Goal: Use online tool/utility: Utilize a website feature to perform a specific function

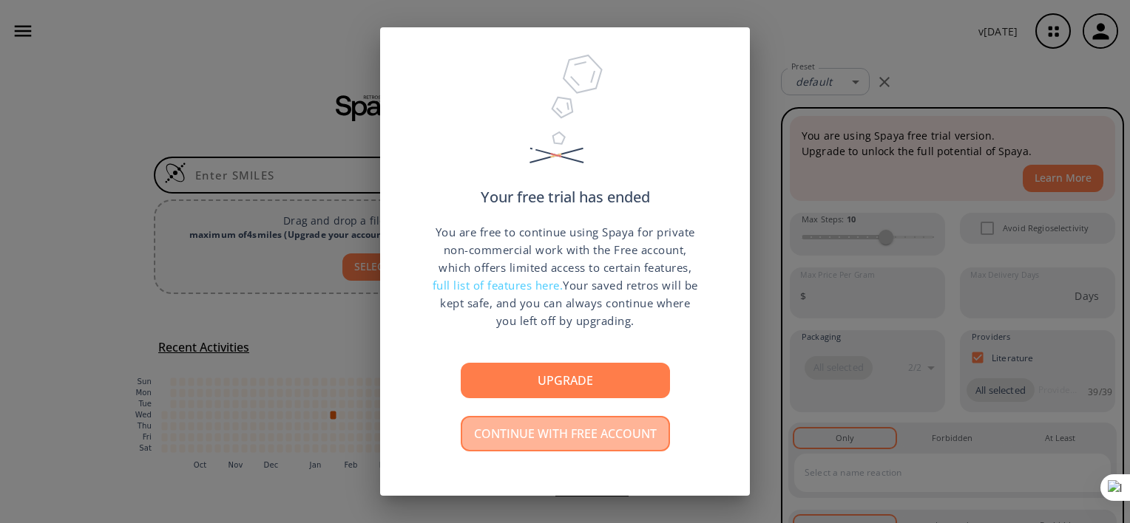
click at [584, 426] on button "Continue with free account" at bounding box center [565, 433] width 209 height 35
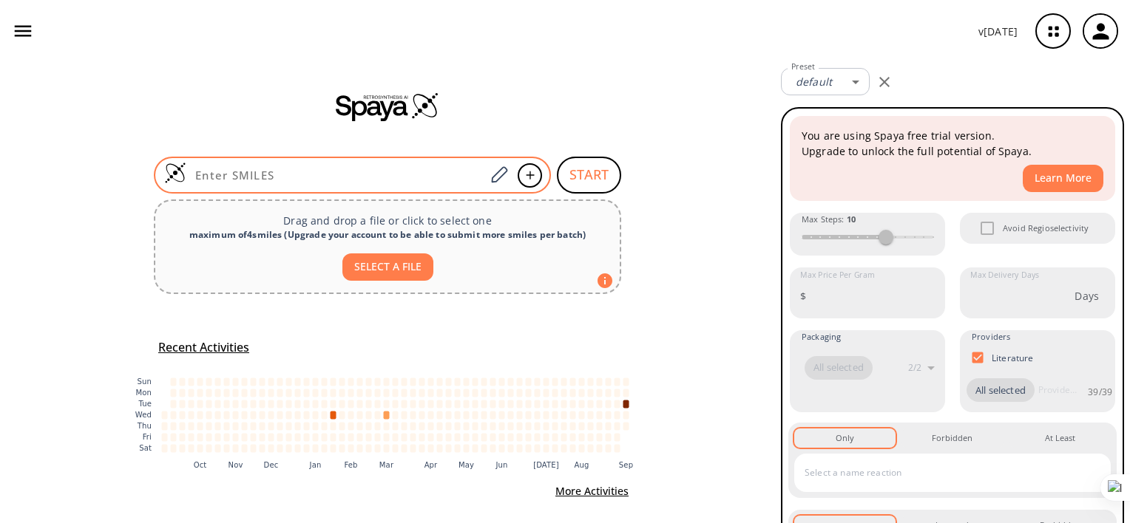
click at [417, 163] on div at bounding box center [352, 175] width 397 height 37
paste input "O=C(NO)CCCCCC(C1=CNC2=CC=CC=C12)C3=CNC4=CC=CC=C43"
type input "O=C(NO)CCCCCC(C1=CNC2=CC=CC=C12)C3=CNC4=CC=CC=C43"
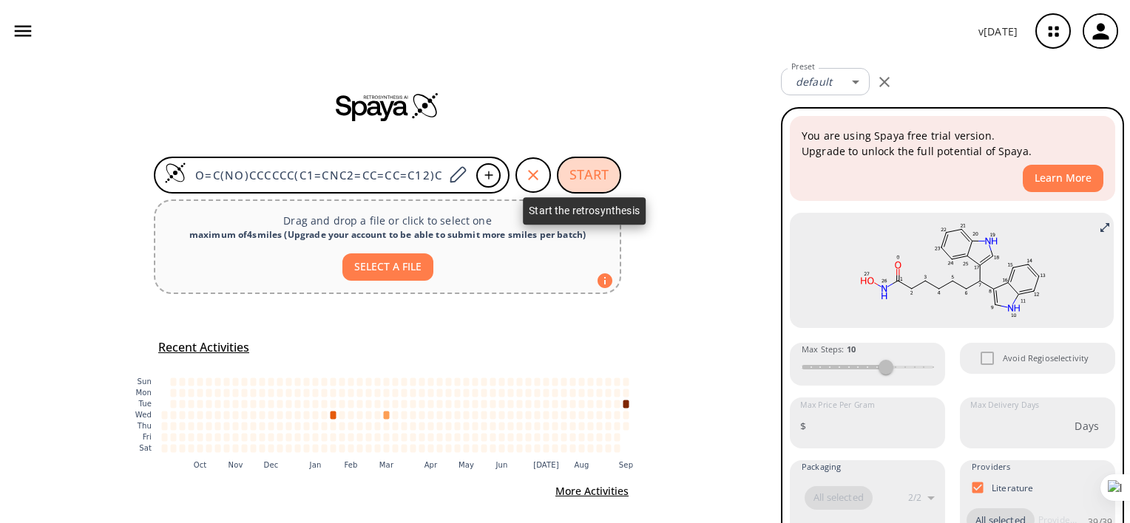
click at [586, 166] on button "START" at bounding box center [589, 175] width 64 height 37
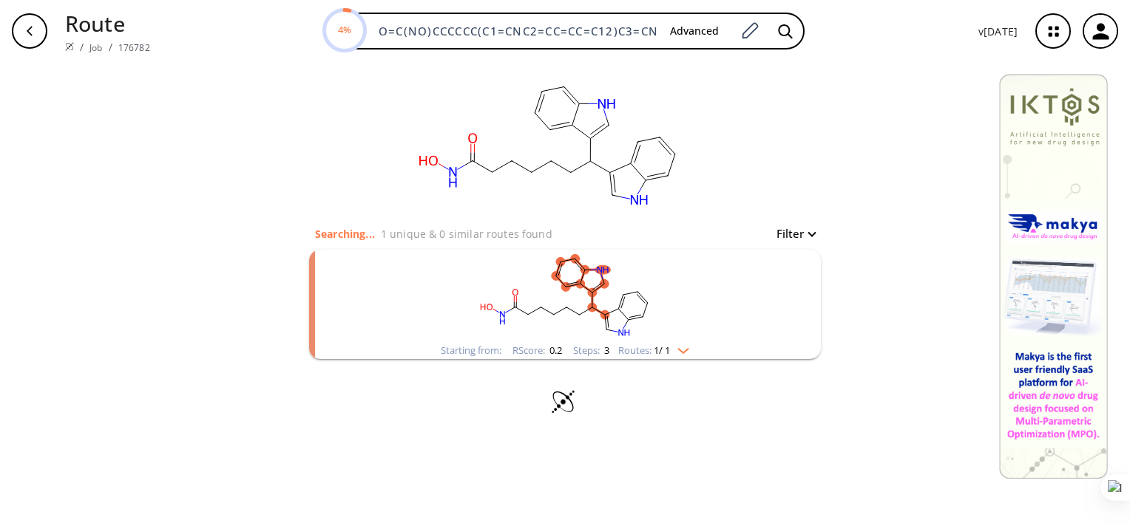
click at [636, 319] on rect "clusters" at bounding box center [565, 296] width 384 height 92
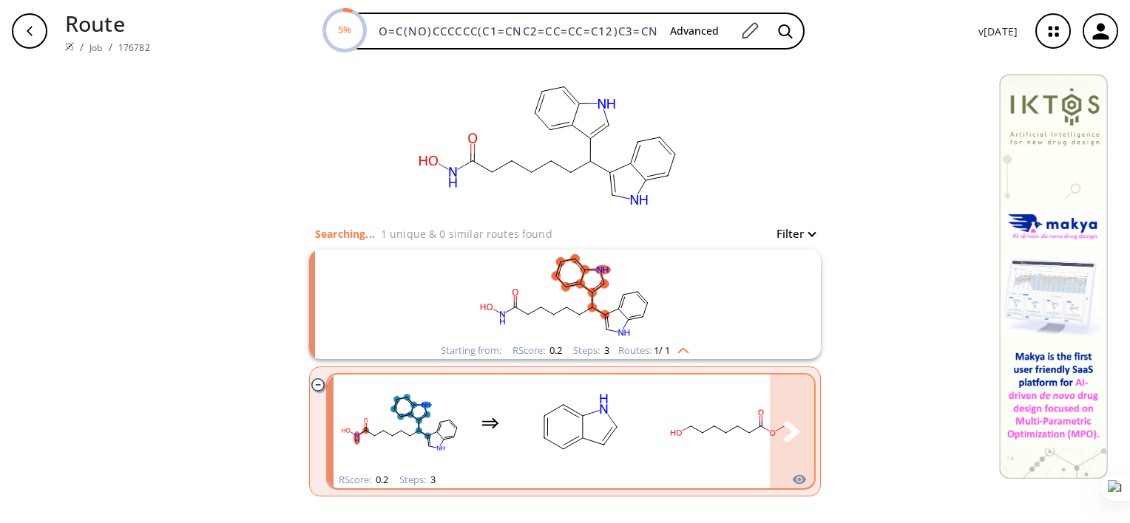
click at [535, 427] on rect "clusters" at bounding box center [580, 423] width 133 height 92
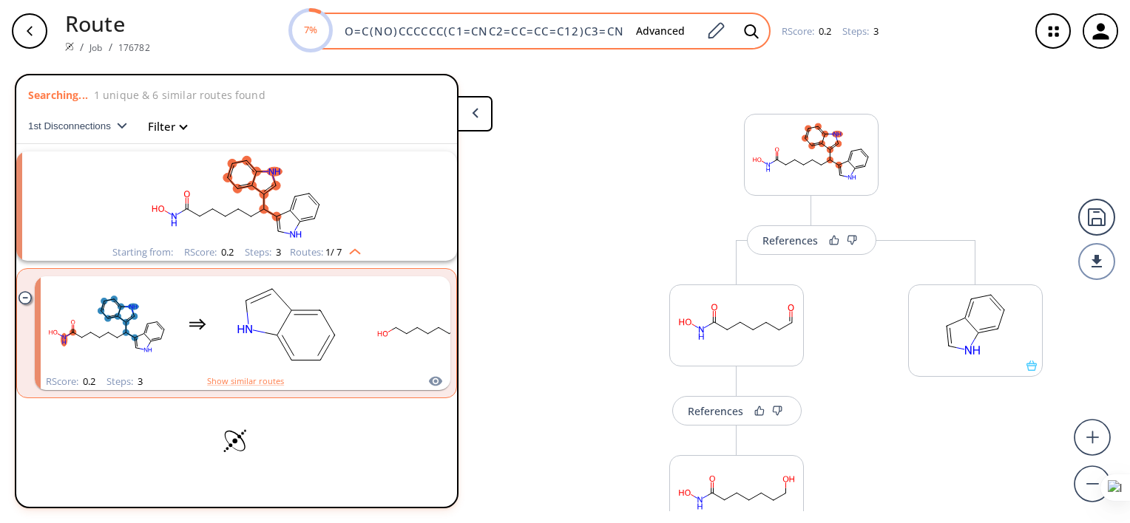
click at [542, 33] on input "O=C(NO)CCCCCC(C1=CNC2=CC=CC=C12)C3=CNC4=CC=CC=C43" at bounding box center [480, 31] width 288 height 15
paste input "/C=C/C1=CC=C(CC(C2=CNC3=CC=CC=C23)C4=CNC5=CC=CC=C54)C=C1"
type input "O=C(NO)/C=C/C1=CC=C(CC(C2=CNC3=CC=CC=C23)C4=CNC5=CC=CC=C54)C=C1"
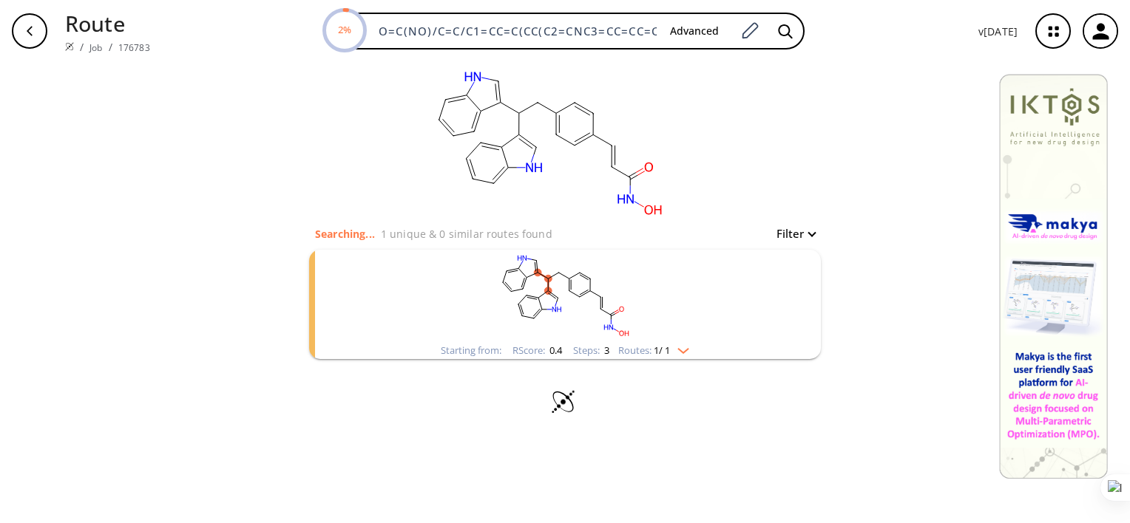
click at [734, 315] on rect "clusters" at bounding box center [565, 296] width 384 height 92
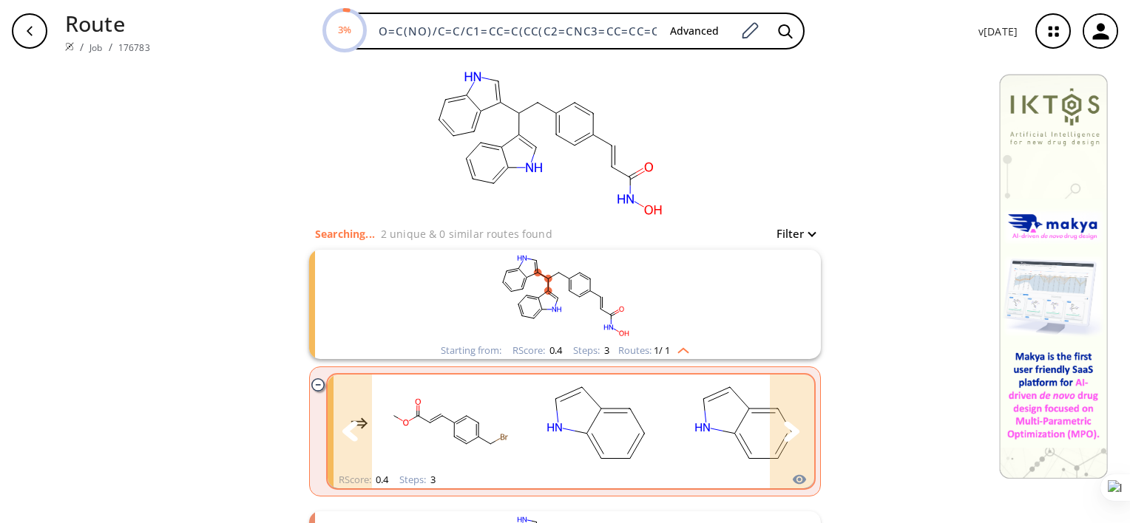
click at [775, 429] on button "clusters" at bounding box center [792, 432] width 44 height 114
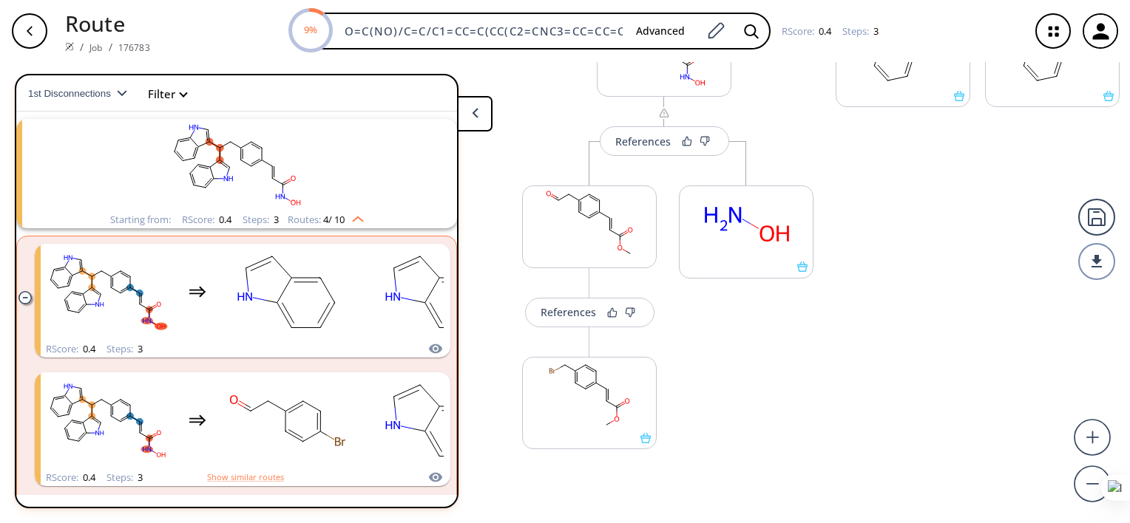
scroll to position [0, 15]
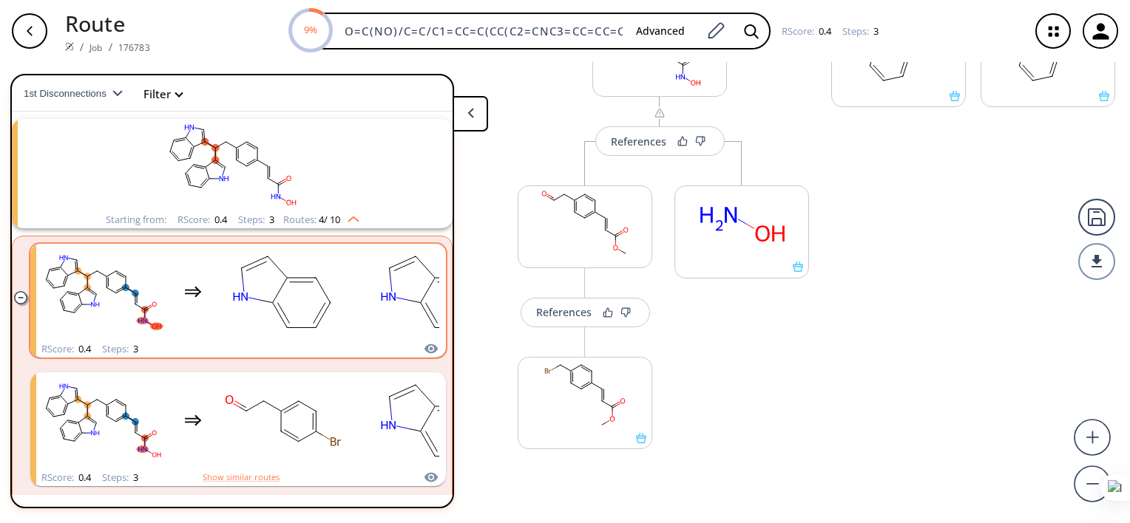
click at [217, 316] on rect "clusters" at bounding box center [283, 292] width 133 height 92
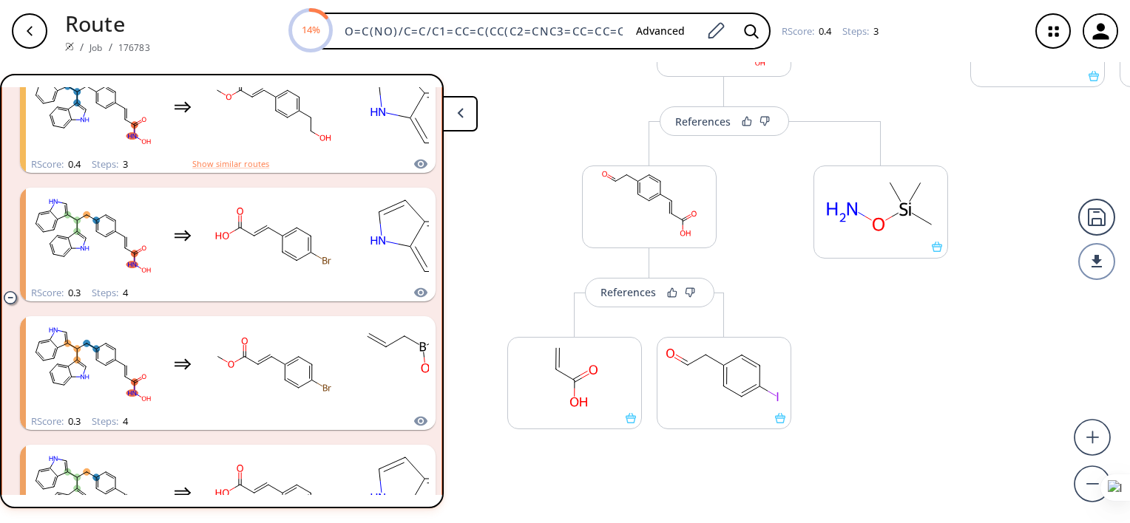
scroll to position [604, 0]
click at [377, 391] on rect "clusters" at bounding box center [420, 364] width 133 height 92
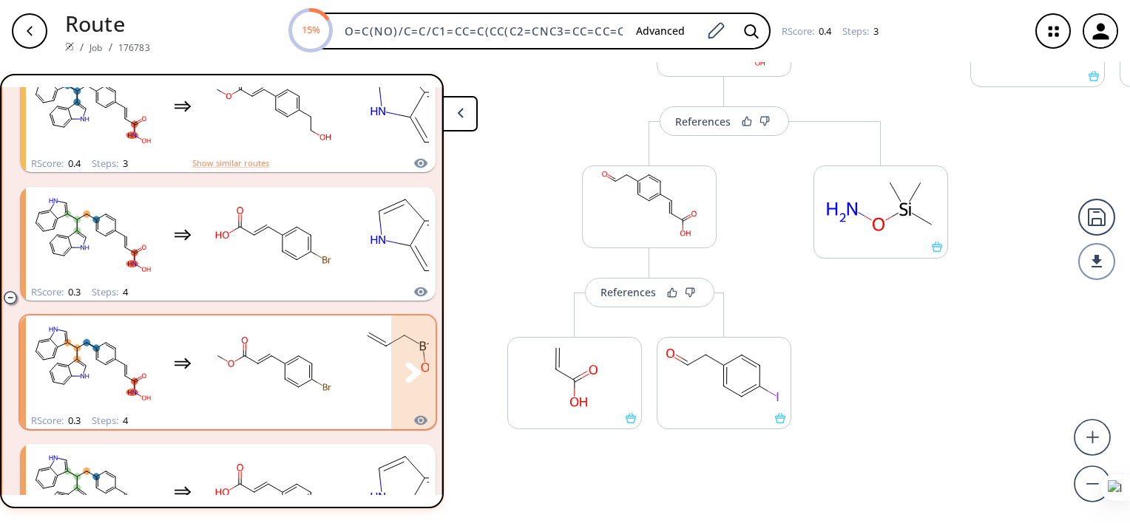
click at [408, 378] on icon "clusters" at bounding box center [413, 372] width 16 height 21
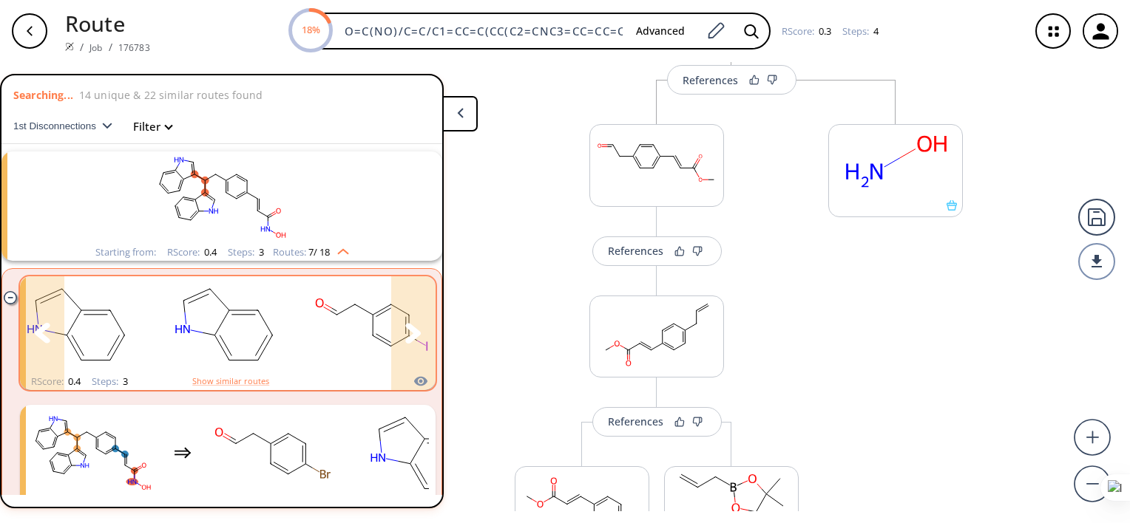
click at [405, 334] on icon "clusters" at bounding box center [413, 333] width 16 height 20
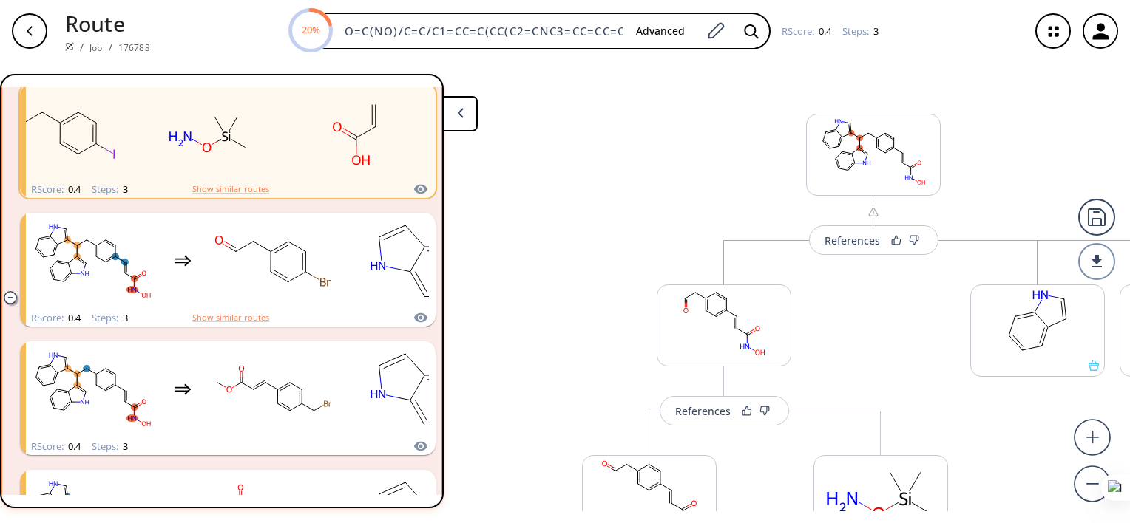
scroll to position [199, 0]
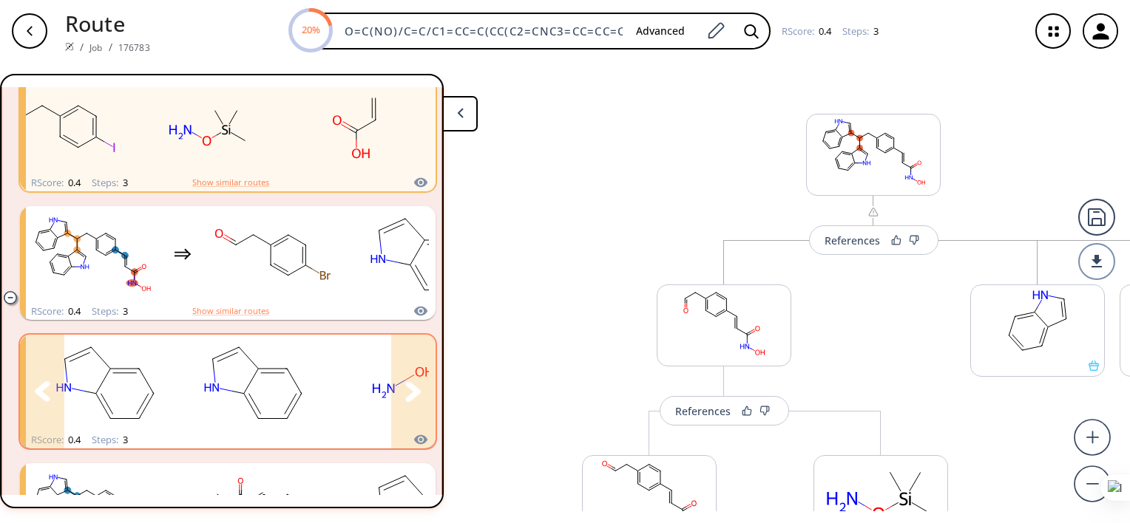
click at [410, 394] on icon "clusters" at bounding box center [413, 391] width 16 height 21
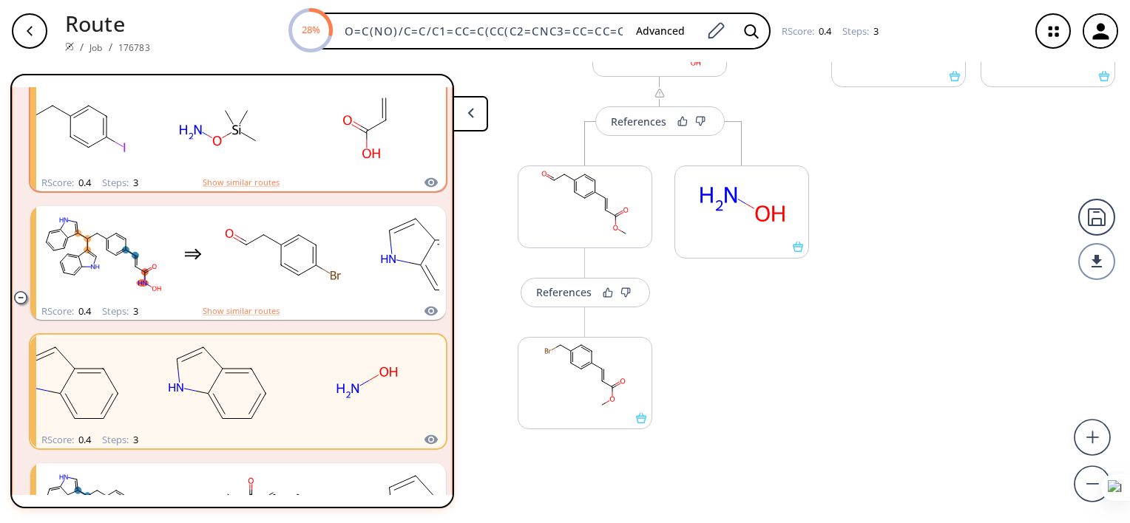
scroll to position [325, 0]
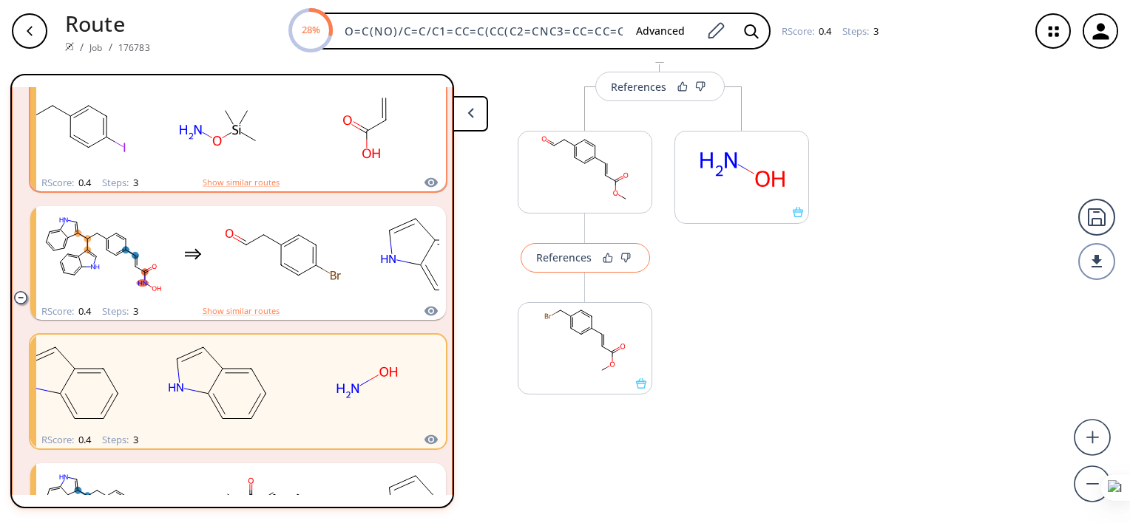
click at [567, 257] on div "References" at bounding box center [563, 258] width 55 height 10
click at [577, 183] on rect at bounding box center [584, 169] width 133 height 75
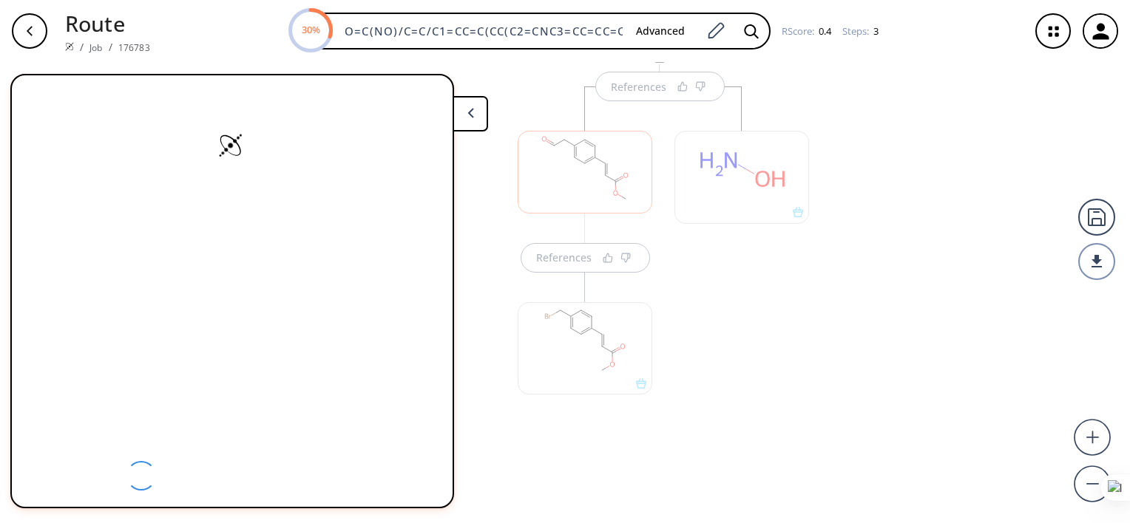
scroll to position [0, 0]
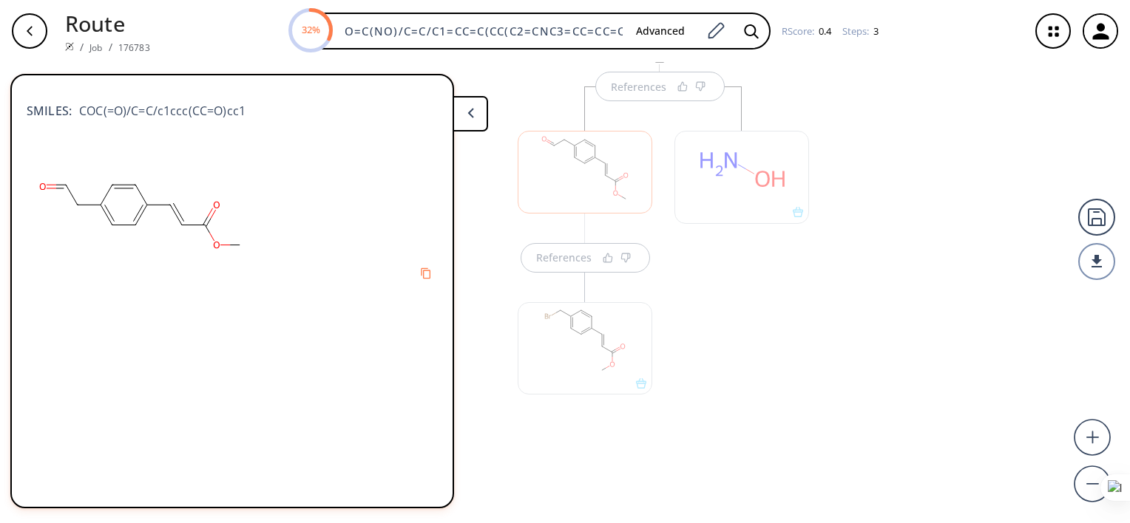
click at [564, 266] on div at bounding box center [584, 341] width 149 height 166
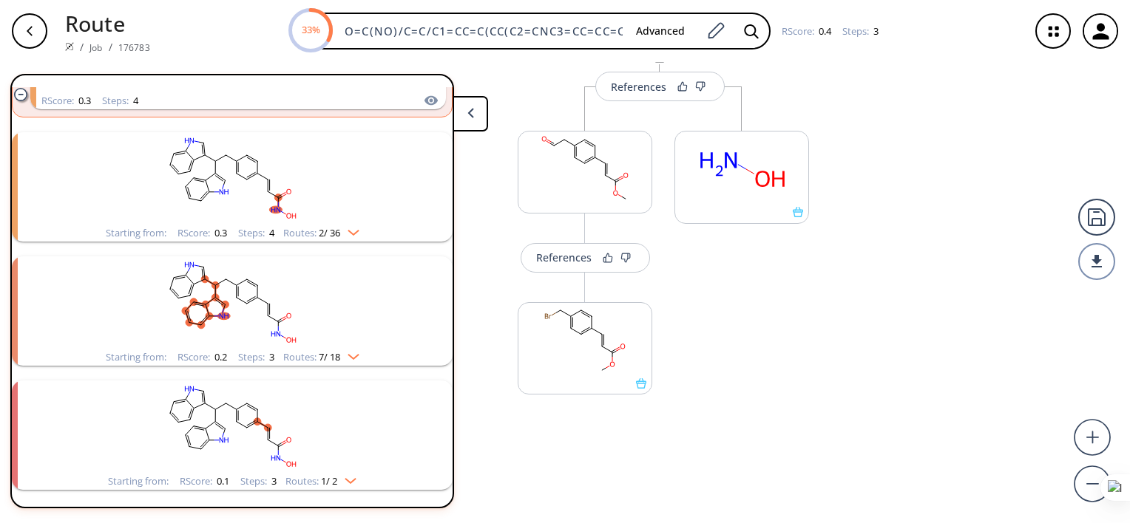
scroll to position [1101, 0]
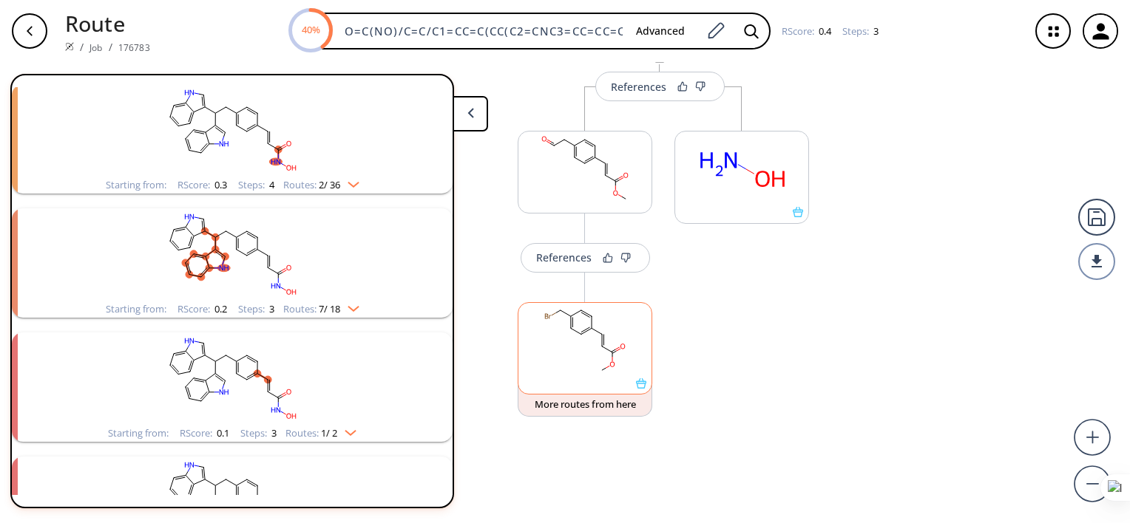
click at [559, 347] on rect at bounding box center [584, 340] width 133 height 75
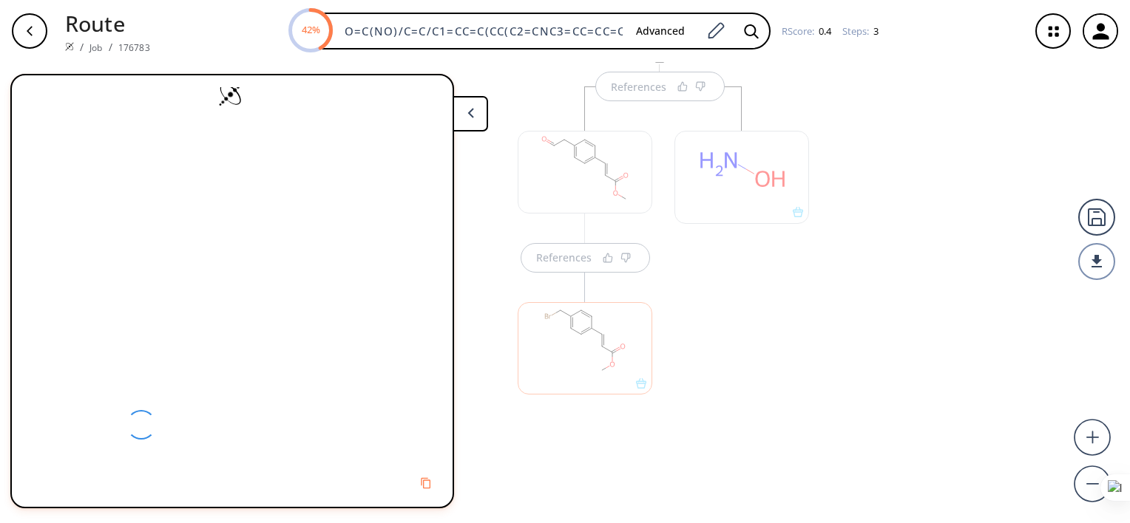
scroll to position [0, 0]
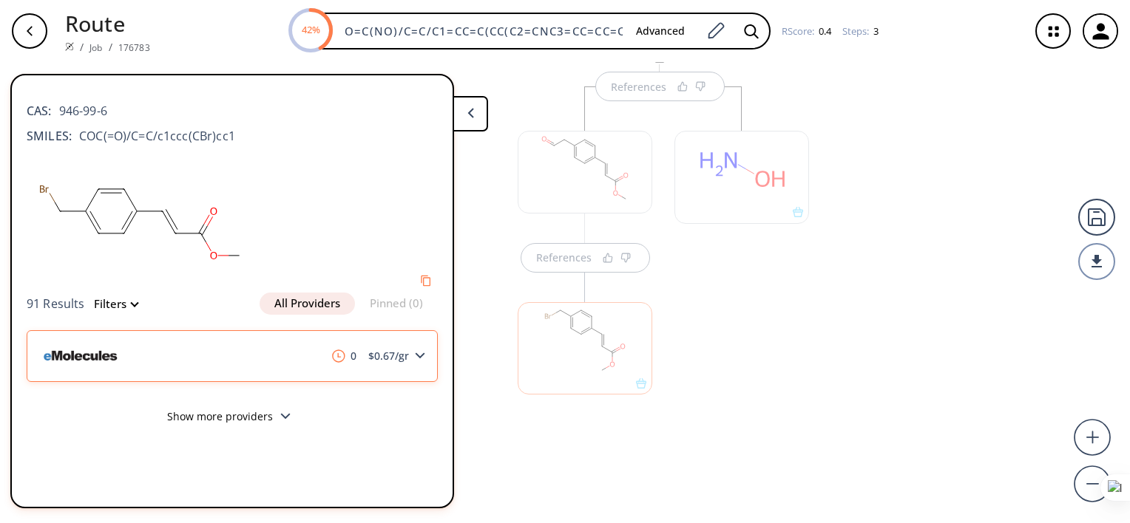
click at [95, 364] on img at bounding box center [82, 356] width 87 height 48
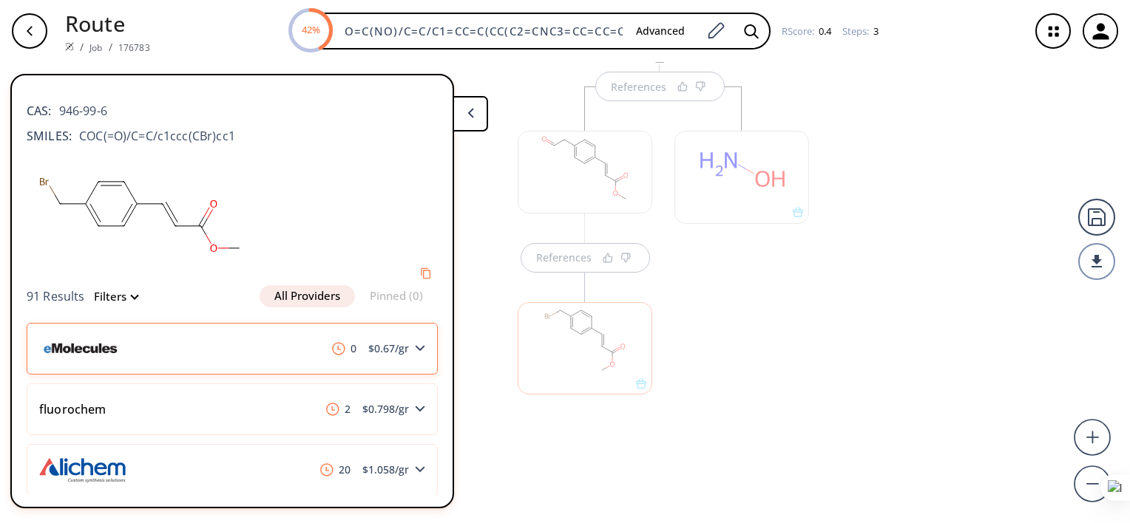
click at [90, 347] on img at bounding box center [82, 349] width 87 height 48
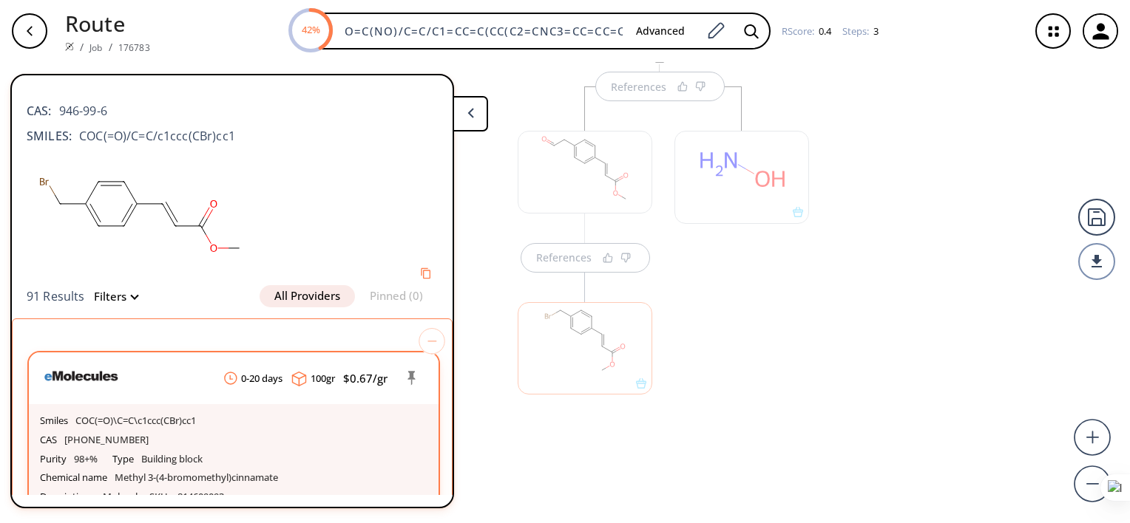
click at [70, 381] on img at bounding box center [83, 377] width 87 height 48
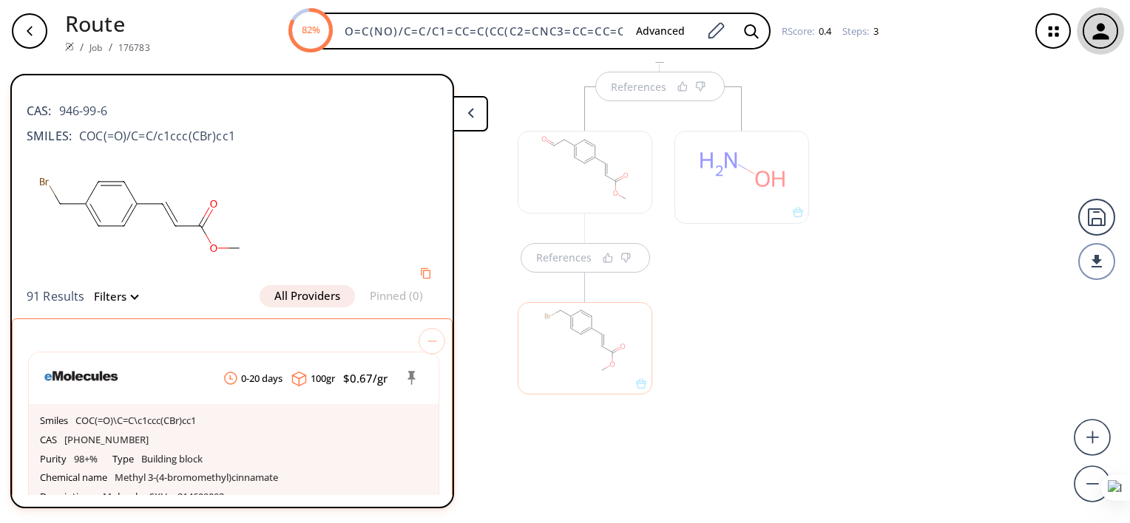
click at [1098, 30] on icon "button" at bounding box center [1100, 31] width 16 height 16
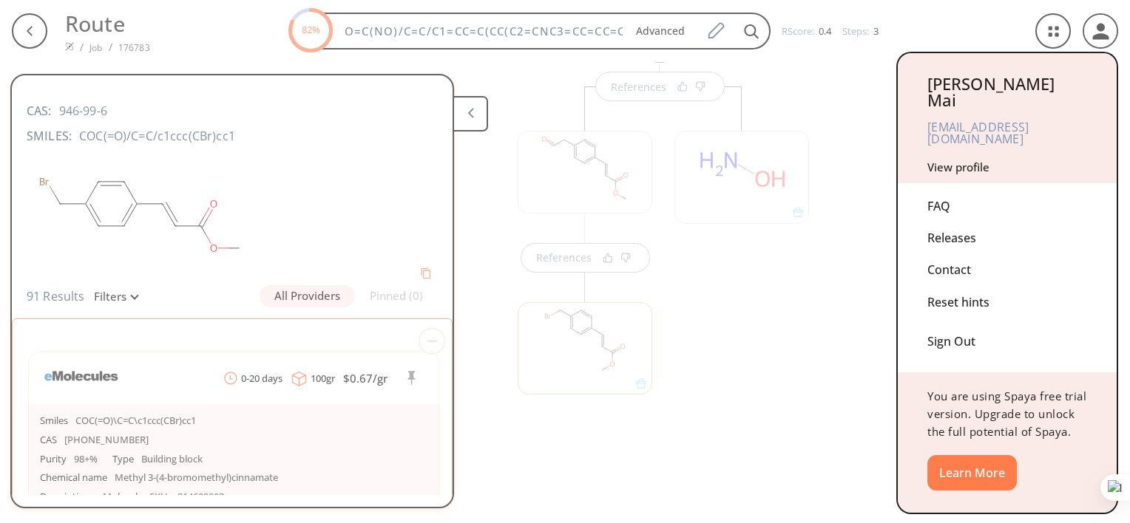
click at [952, 319] on div "Sign Out" at bounding box center [1007, 338] width 160 height 39
